Goal: Find specific page/section: Find specific page/section

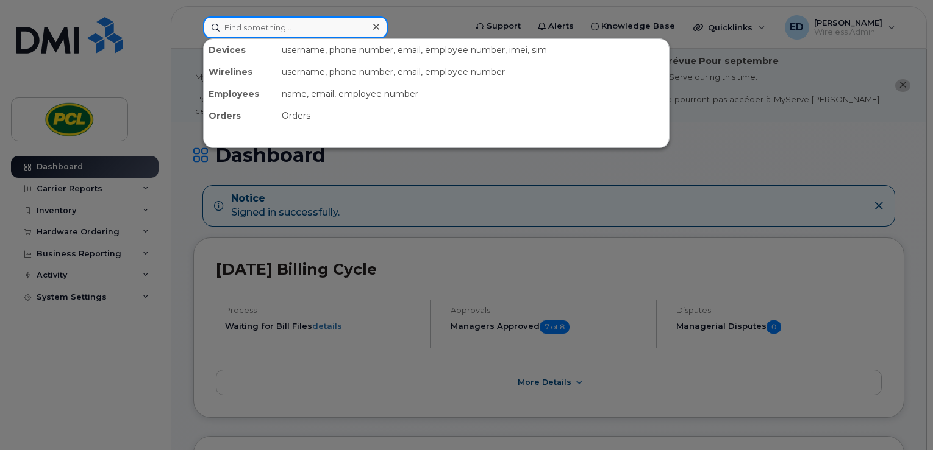
click at [366, 25] on input at bounding box center [295, 27] width 185 height 22
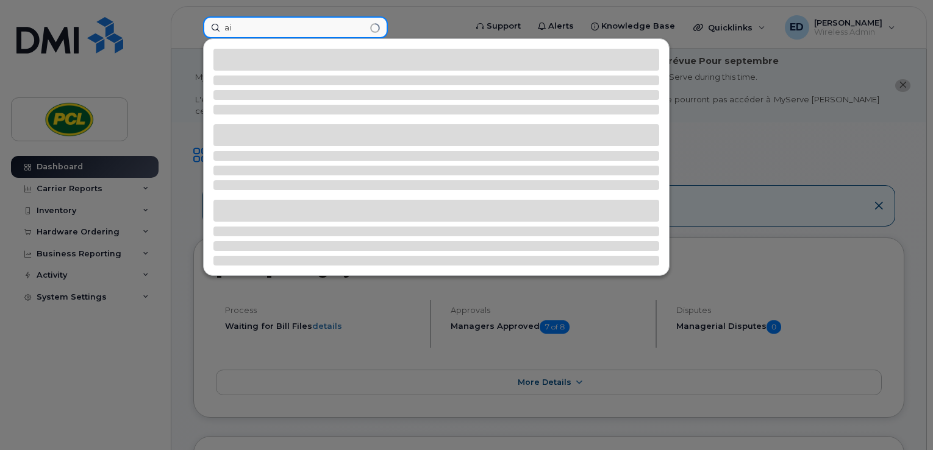
type input "a"
type input "p"
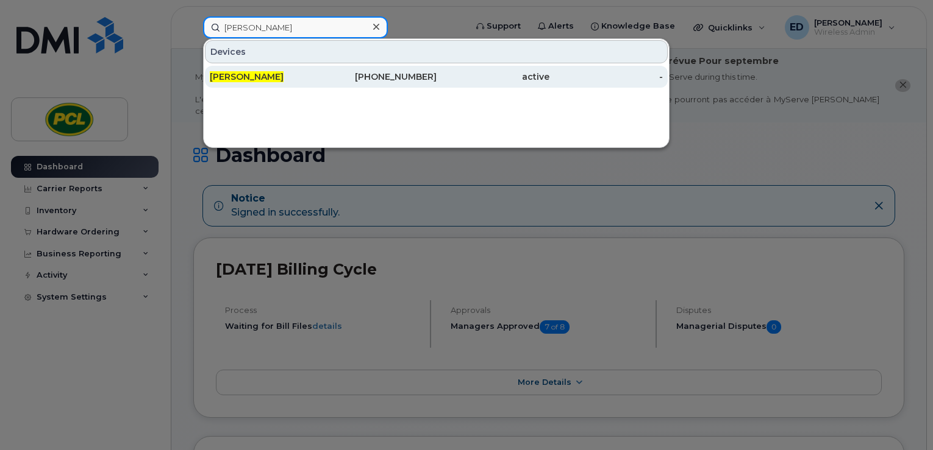
type input "[PERSON_NAME]"
click at [380, 69] on div "[PHONE_NUMBER]" at bounding box center [379, 77] width 113 height 22
click at [377, 73] on div "[PHONE_NUMBER]" at bounding box center [379, 77] width 113 height 12
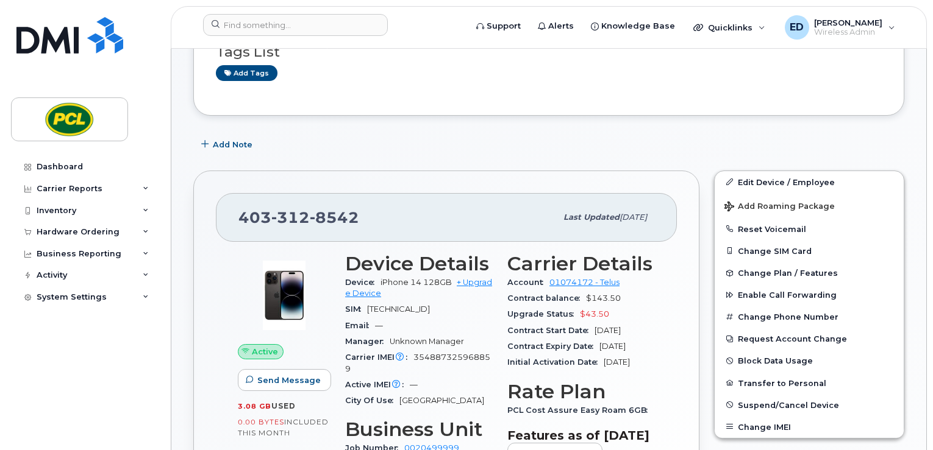
scroll to position [189, 0]
click at [55, 204] on div "Inventory" at bounding box center [84, 211] width 147 height 22
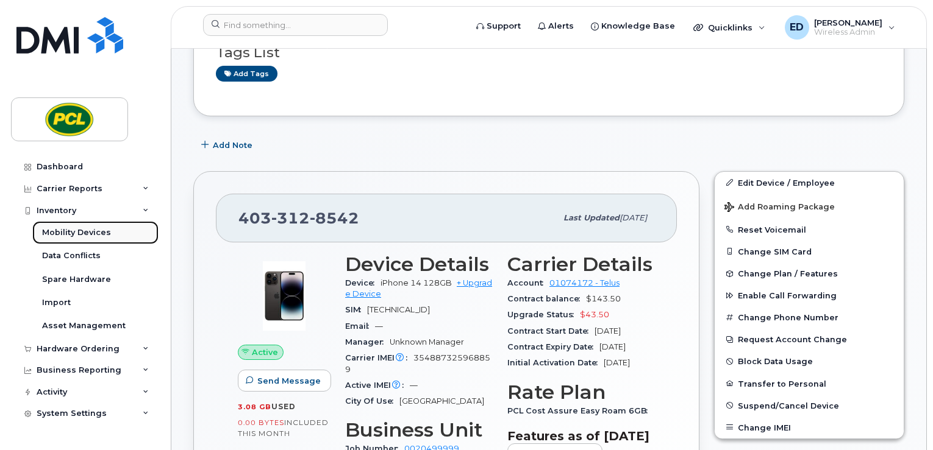
click at [83, 230] on div "Mobility Devices" at bounding box center [76, 232] width 69 height 11
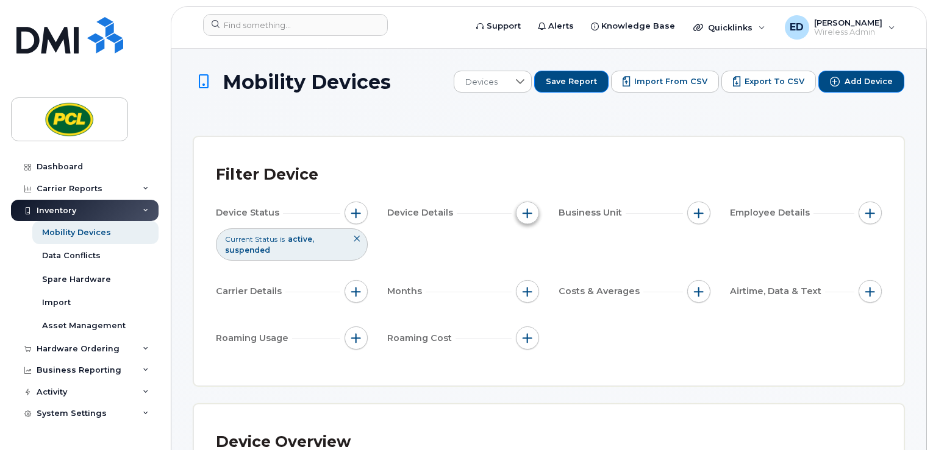
click at [531, 211] on span "button" at bounding box center [527, 213] width 10 height 10
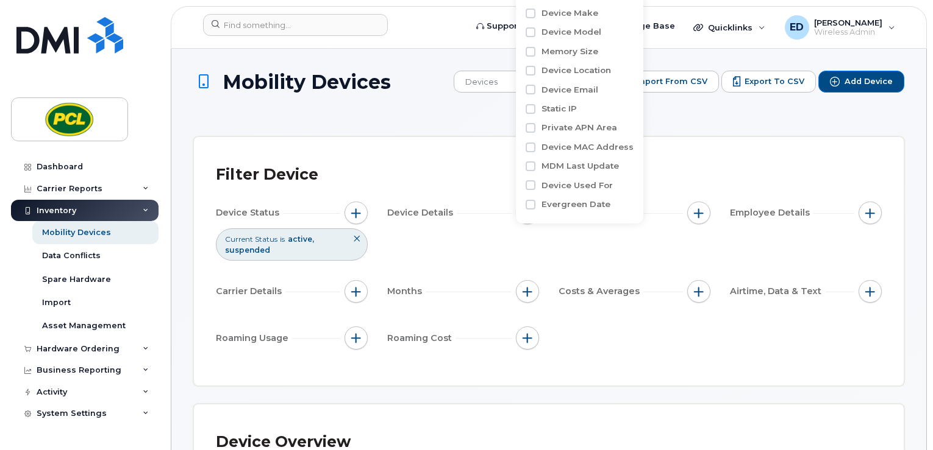
click at [441, 159] on div "Filter Device" at bounding box center [549, 175] width 666 height 32
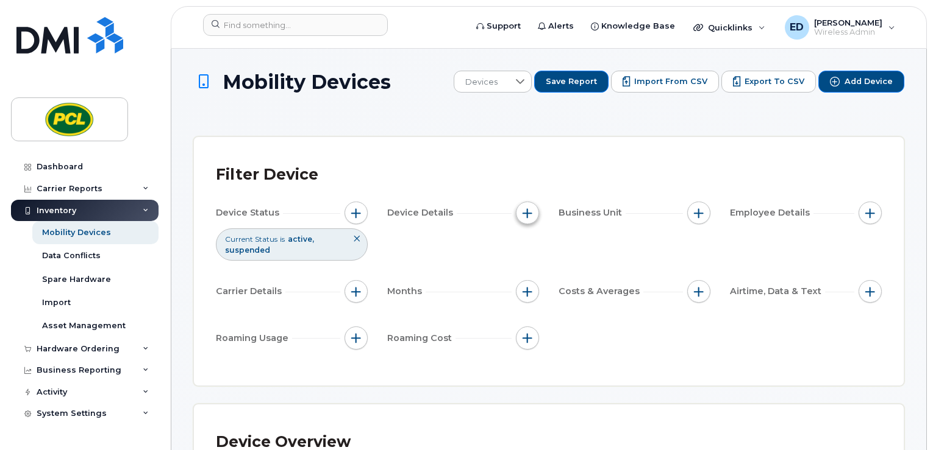
click at [519, 209] on button "button" at bounding box center [527, 213] width 23 height 23
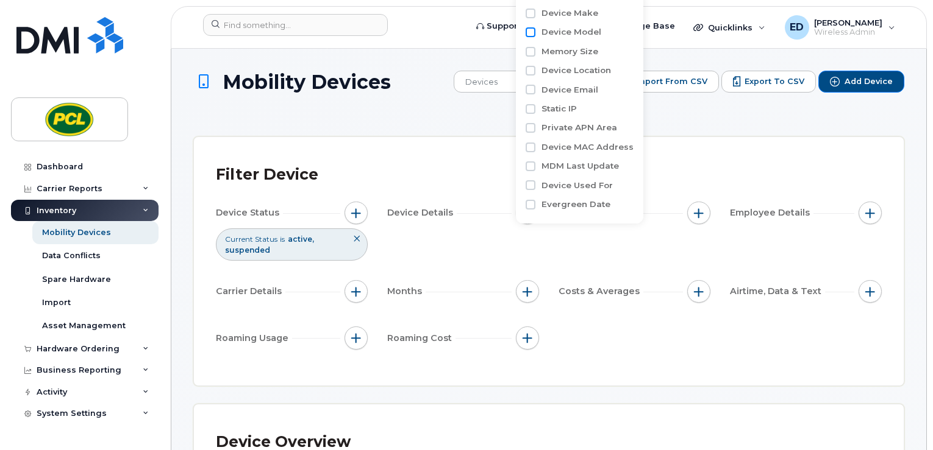
click at [530, 32] on input "Device Model" at bounding box center [530, 32] width 10 height 10
checkbox input "true"
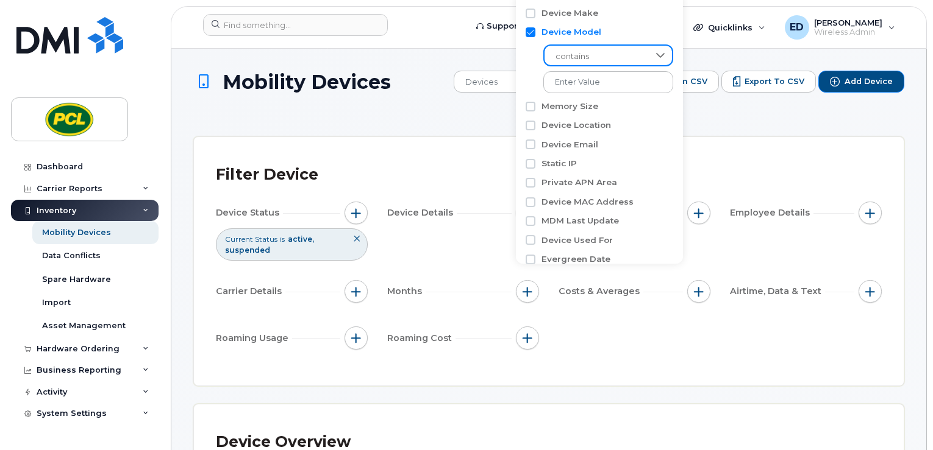
click at [614, 55] on span "contains" at bounding box center [596, 57] width 104 height 22
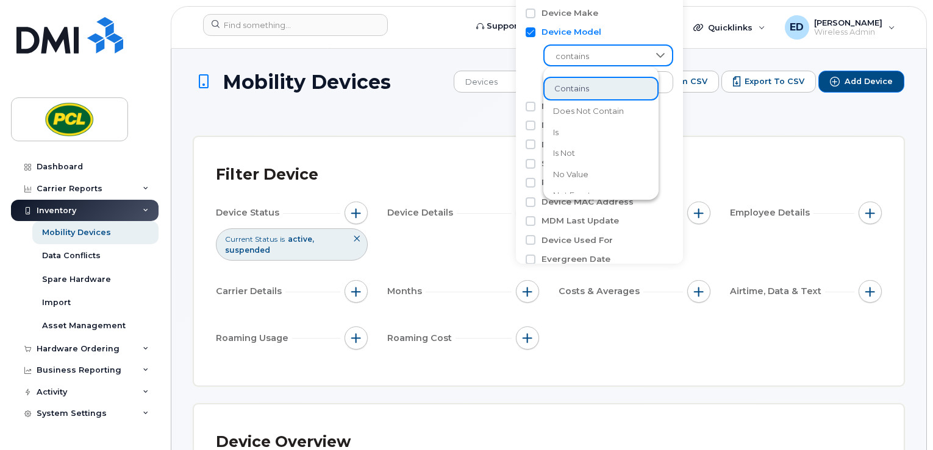
click at [614, 55] on span "contains" at bounding box center [596, 57] width 104 height 22
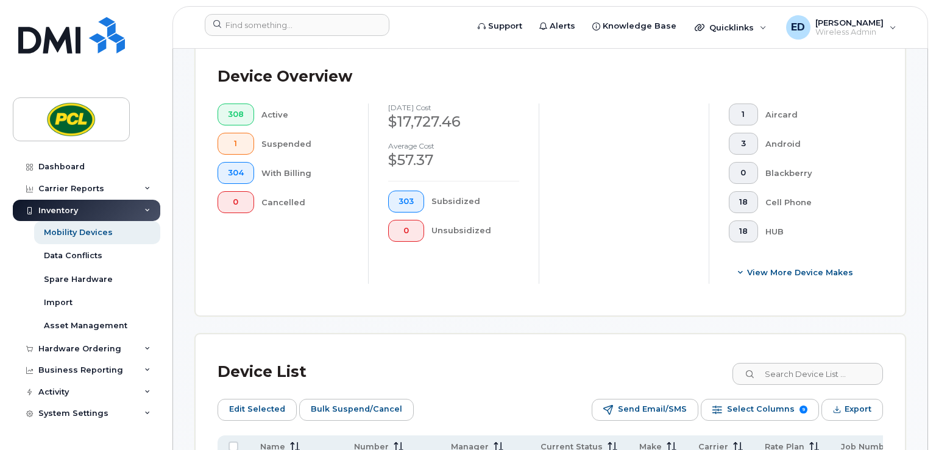
scroll to position [670, 0]
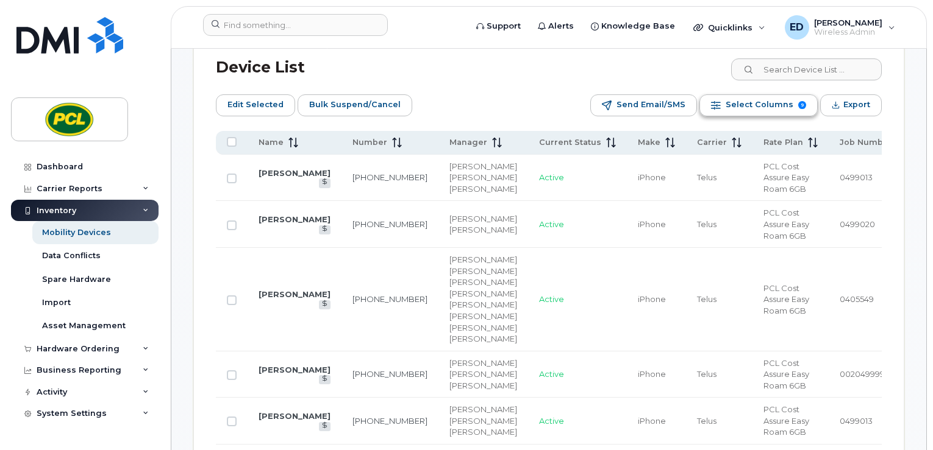
click at [772, 108] on span "Select Columns" at bounding box center [759, 105] width 68 height 18
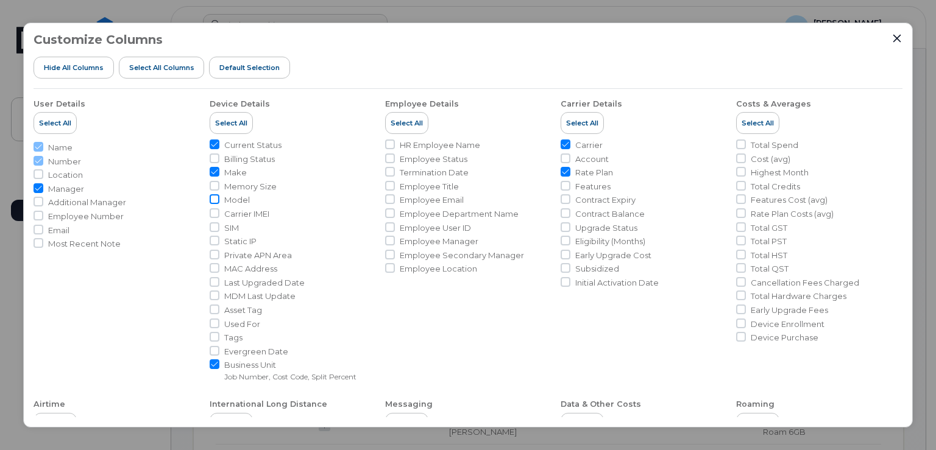
click at [217, 198] on input "Model" at bounding box center [215, 199] width 10 height 10
checkbox input "true"
click at [894, 36] on icon "Close" at bounding box center [897, 39] width 10 height 10
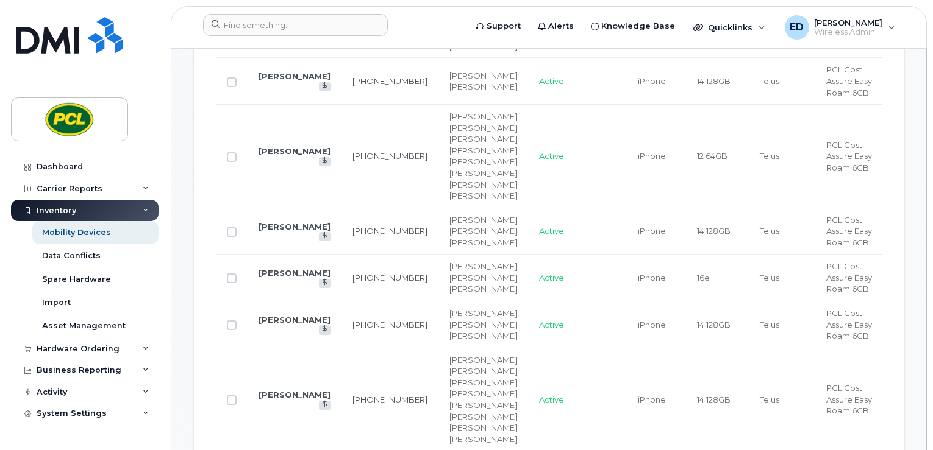
scroll to position [670, 0]
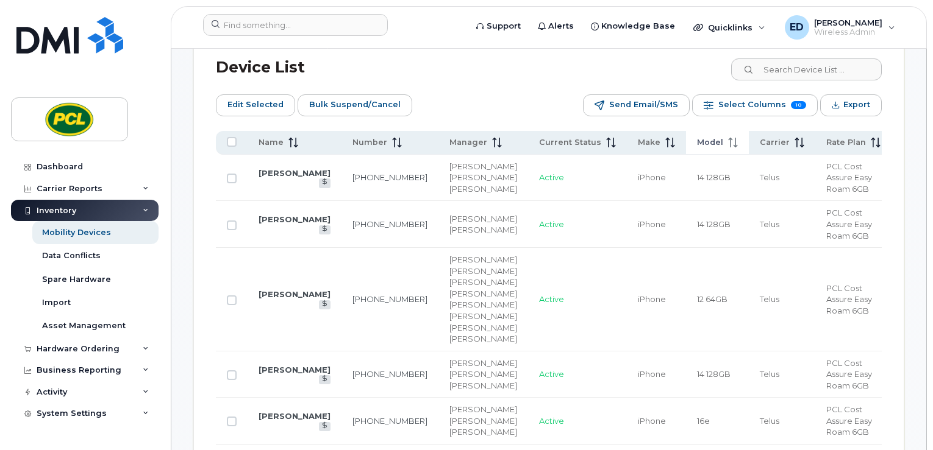
click at [697, 139] on span "Model" at bounding box center [710, 142] width 26 height 11
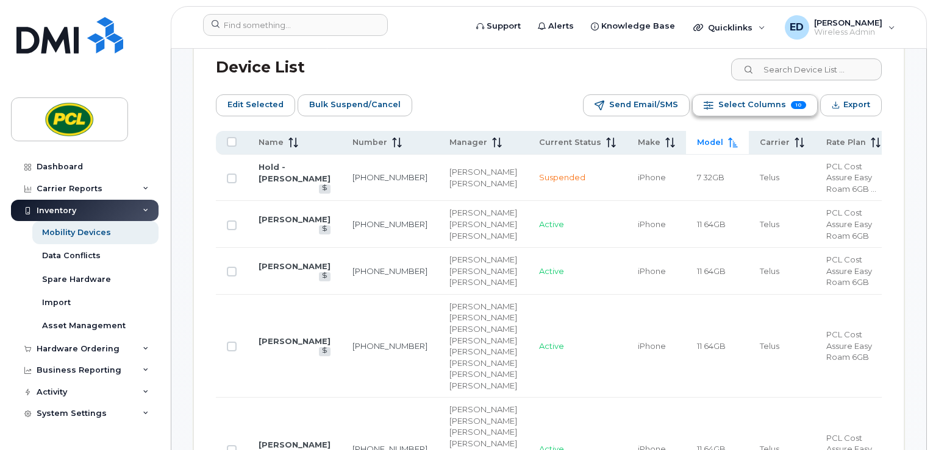
click at [736, 100] on span "Select Columns" at bounding box center [752, 105] width 68 height 18
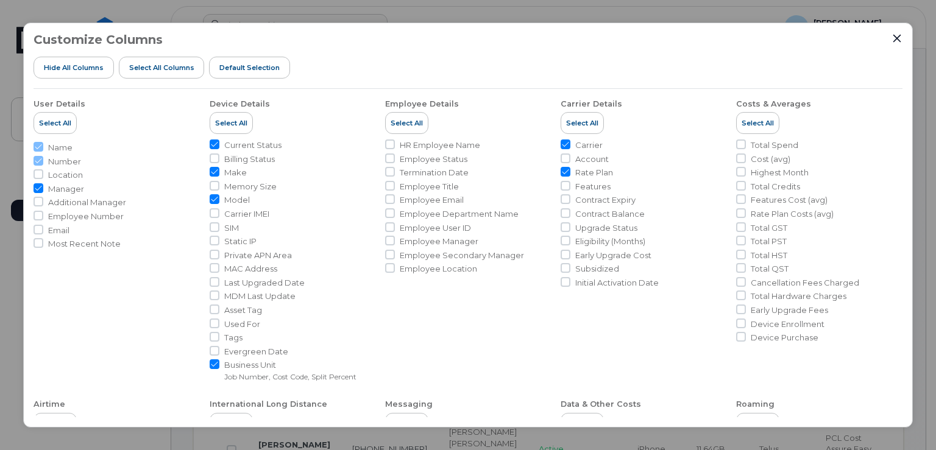
click at [891, 34] on div "Customize Columns Hide All Columns Select all Columns Default Selection" at bounding box center [468, 61] width 869 height 56
click at [899, 37] on icon "Close" at bounding box center [897, 39] width 10 height 10
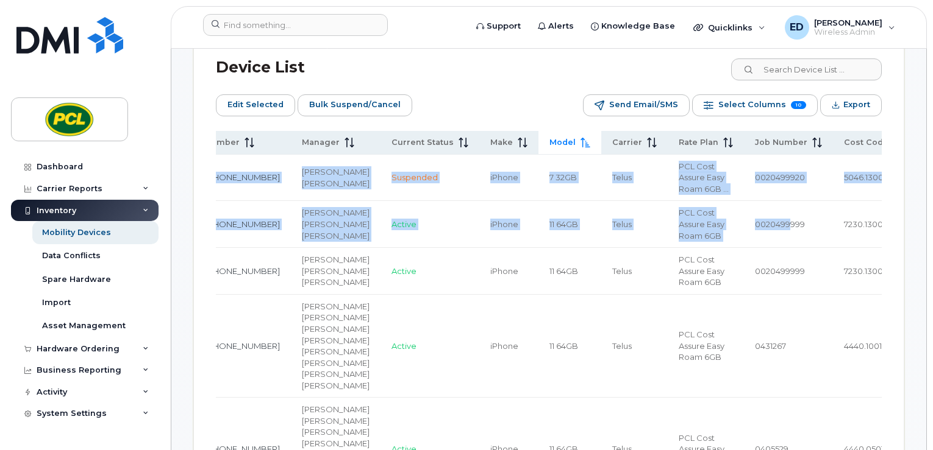
scroll to position [0, 194]
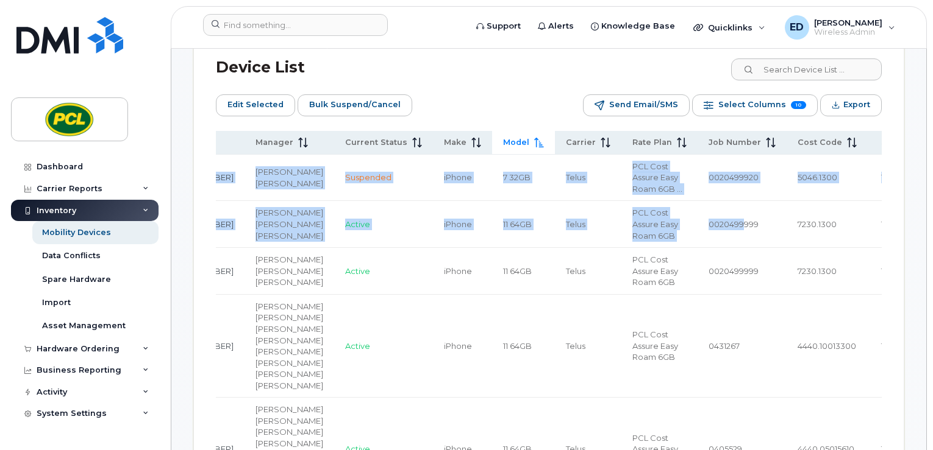
drag, startPoint x: 865, startPoint y: 229, endPoint x: 936, endPoint y: 243, distance: 72.0
click at [797, 229] on span "7230.1300" at bounding box center [816, 224] width 39 height 10
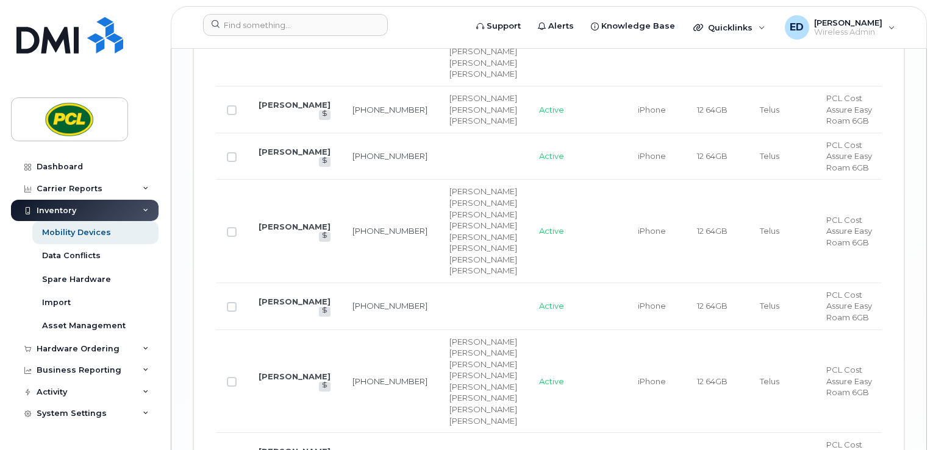
scroll to position [3615, 0]
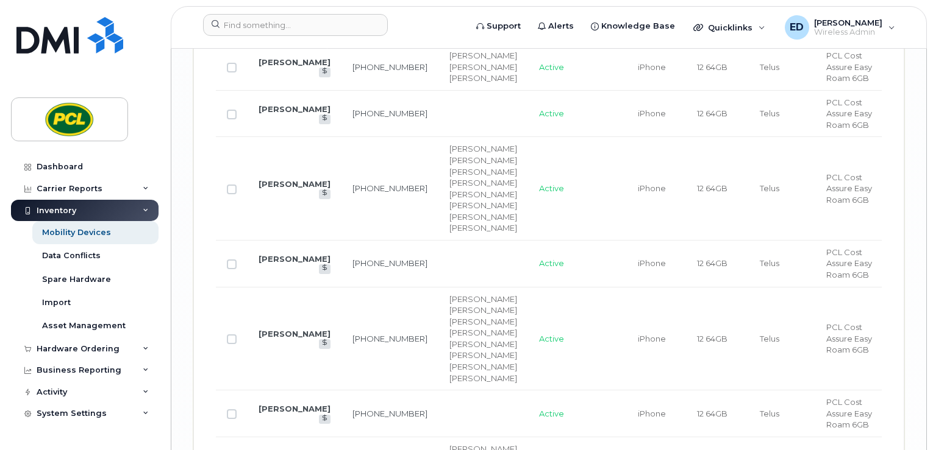
drag, startPoint x: 623, startPoint y: 244, endPoint x: 660, endPoint y: 435, distance: 193.8
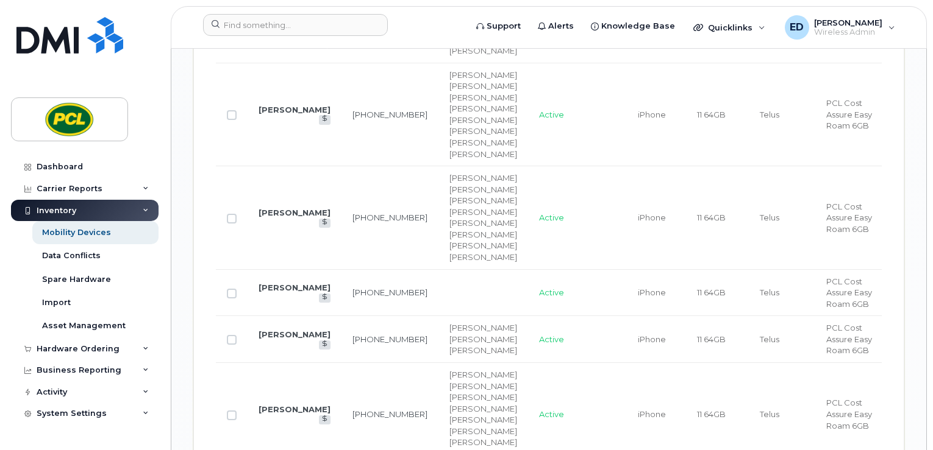
scroll to position [2640, 0]
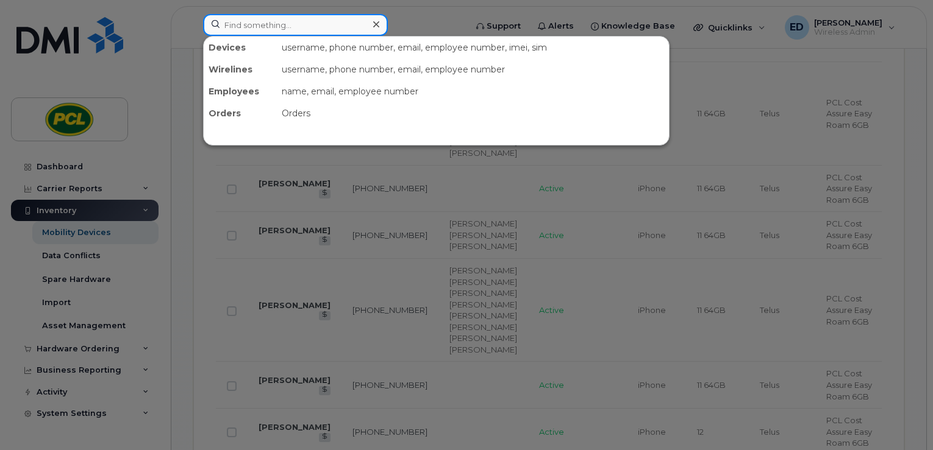
click at [278, 17] on input at bounding box center [295, 25] width 185 height 22
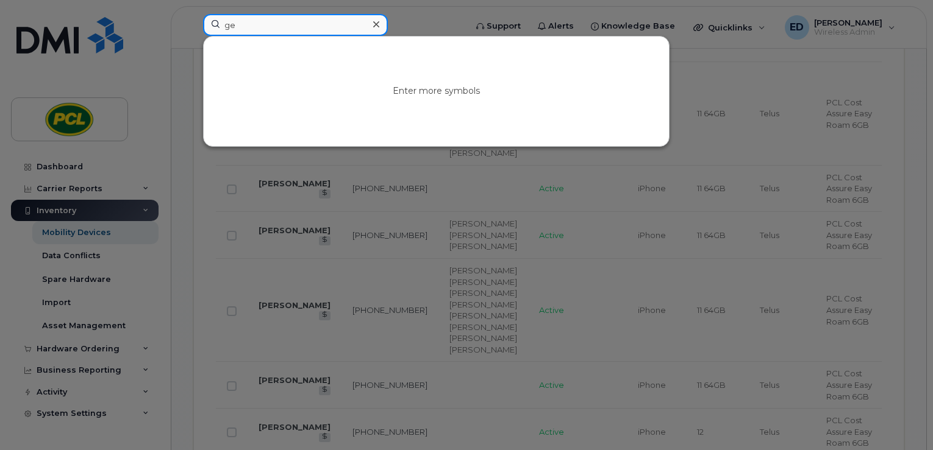
type input "g"
type input "j"
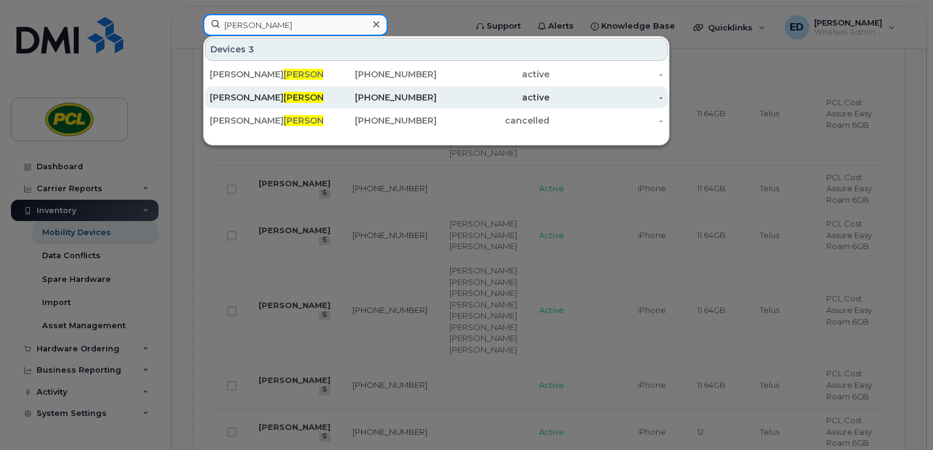
type input "greer"
click at [293, 90] on div "Jared Greer" at bounding box center [266, 98] width 113 height 22
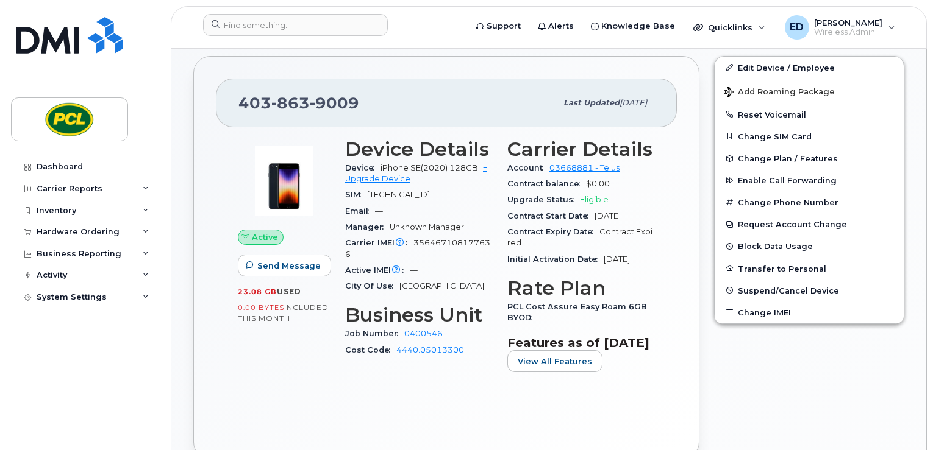
scroll to position [305, 0]
click at [428, 90] on div "403 863 9009" at bounding box center [397, 103] width 318 height 26
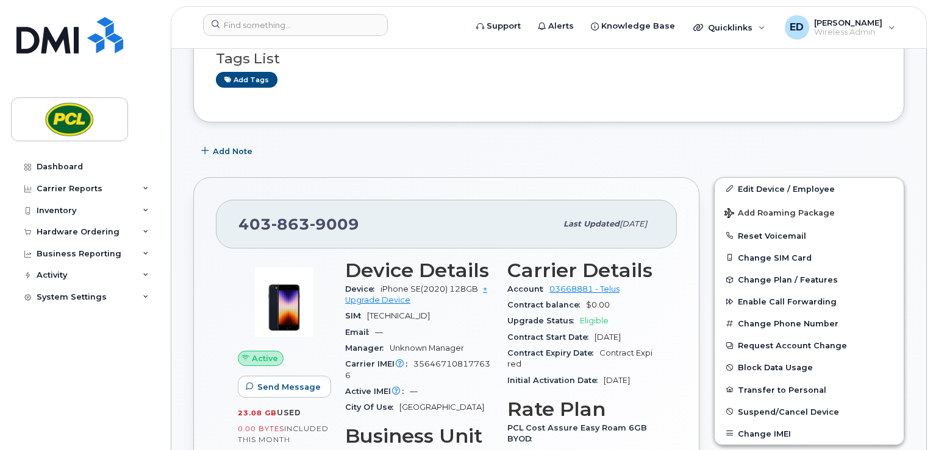
scroll to position [0, 0]
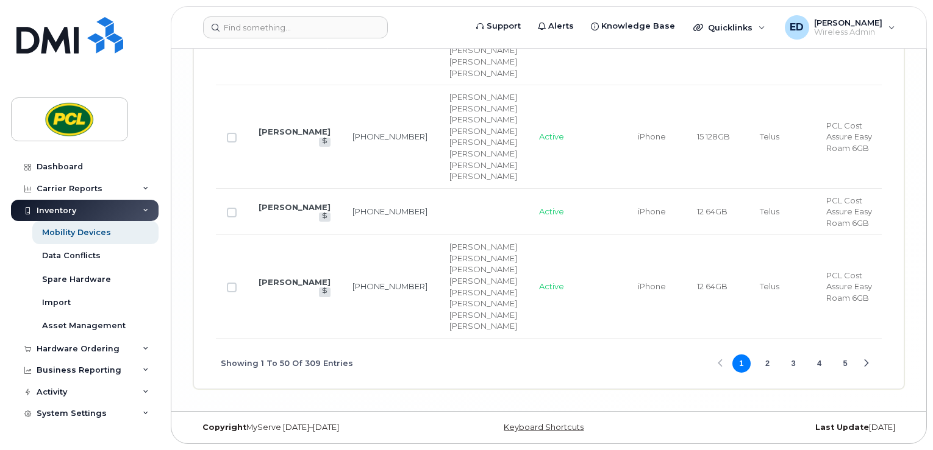
scroll to position [5571, 0]
